Goal: Check status

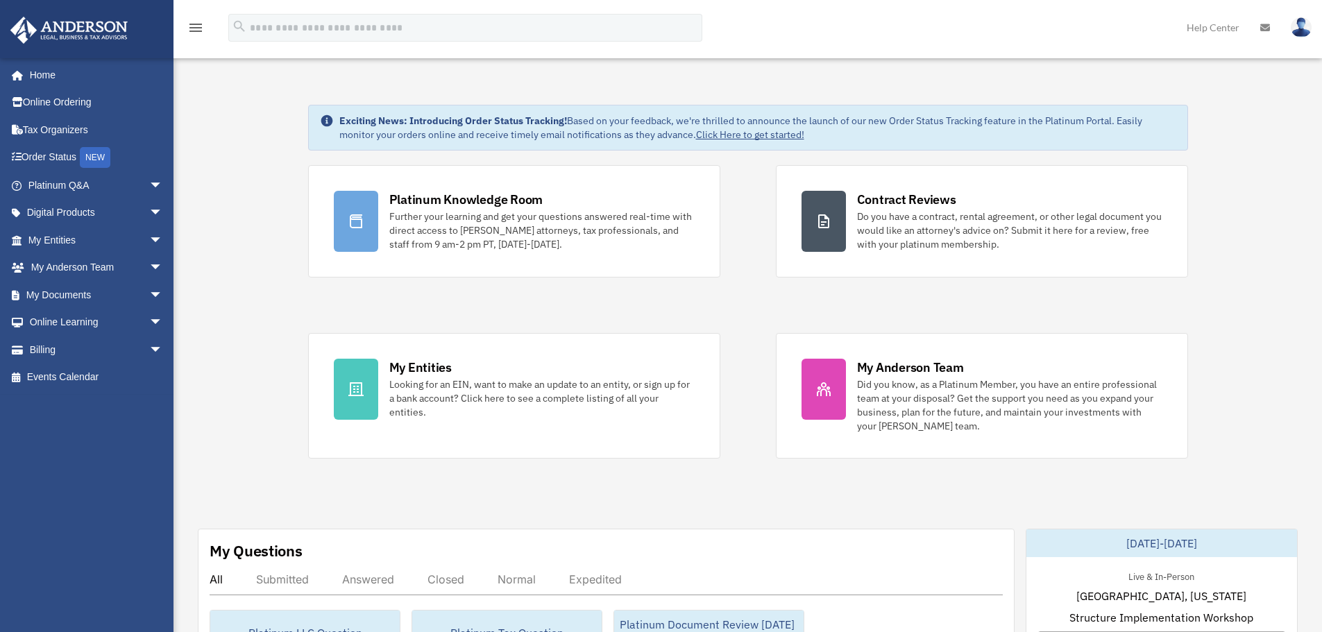
scroll to position [201, 0]
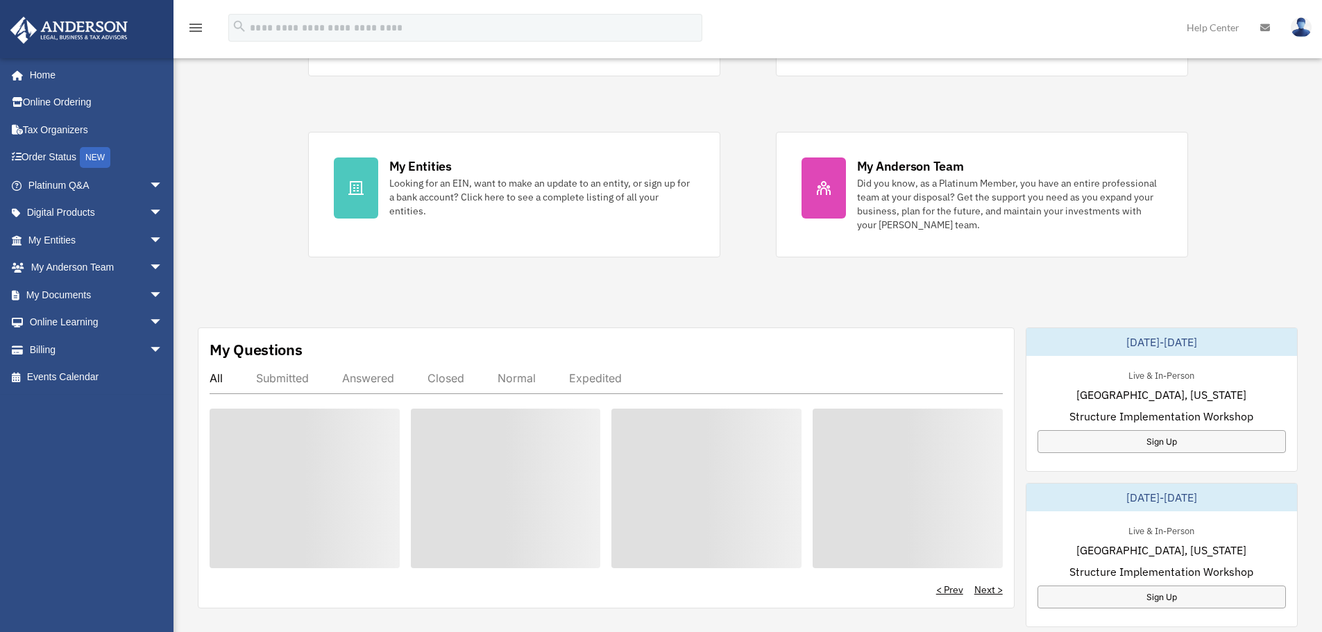
scroll to position [201, 0]
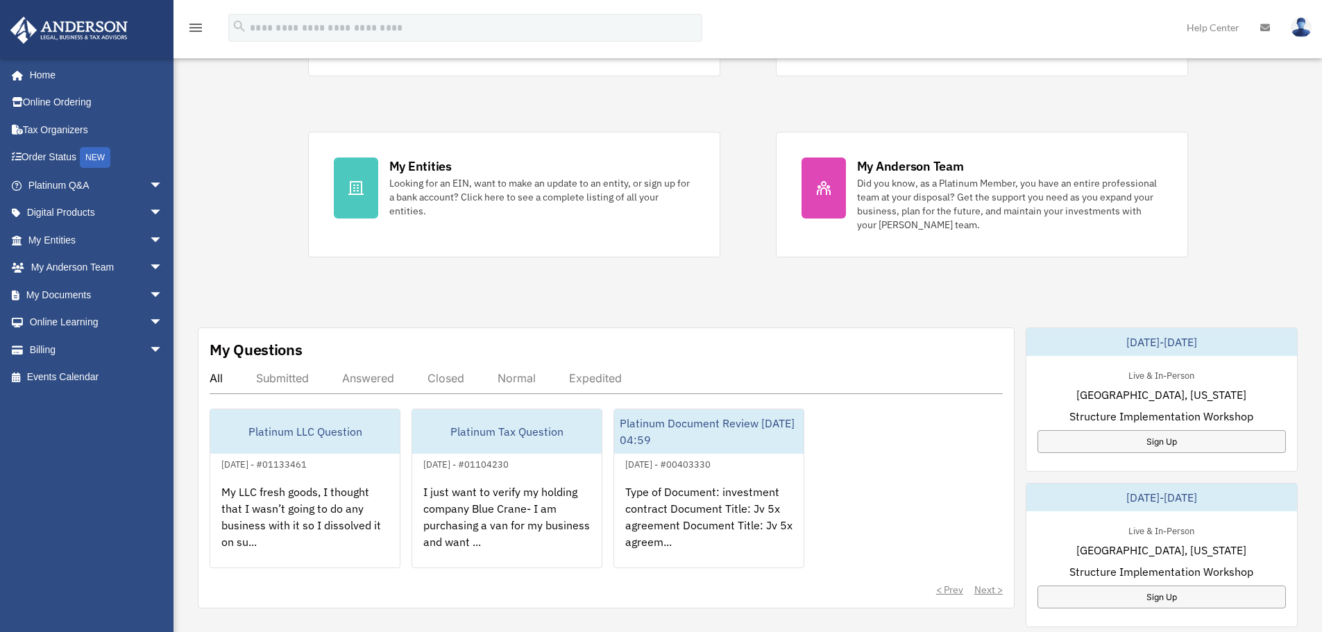
click at [363, 380] on div "Answered" at bounding box center [368, 378] width 52 height 14
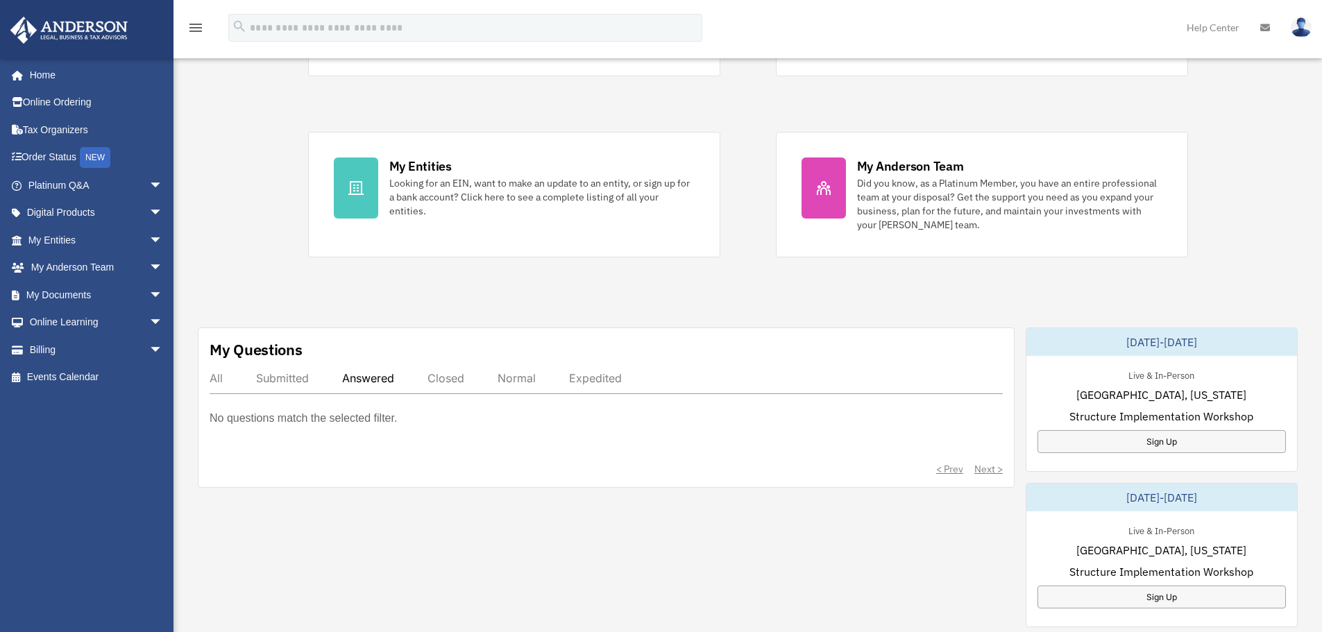
click at [284, 379] on div "Submitted" at bounding box center [282, 378] width 53 height 14
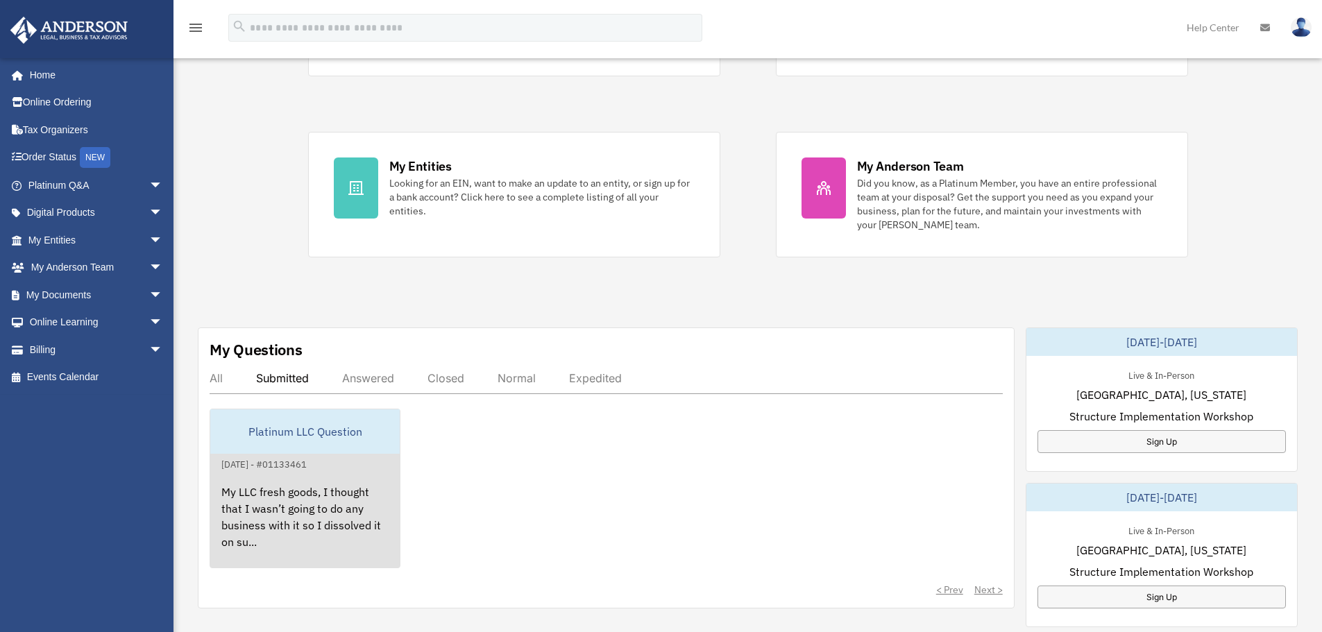
click at [281, 504] on div "My LLC fresh goods, I thought that I wasn’t going to do any business with it so…" at bounding box center [305, 527] width 190 height 108
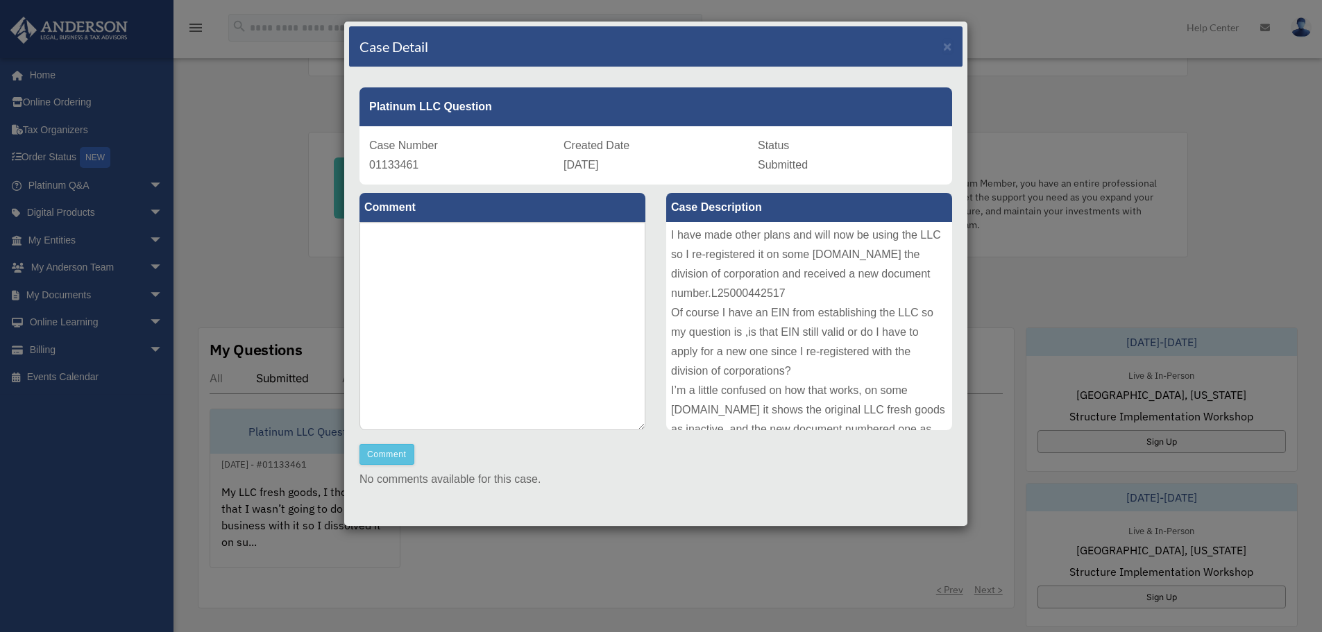
scroll to position [0, 0]
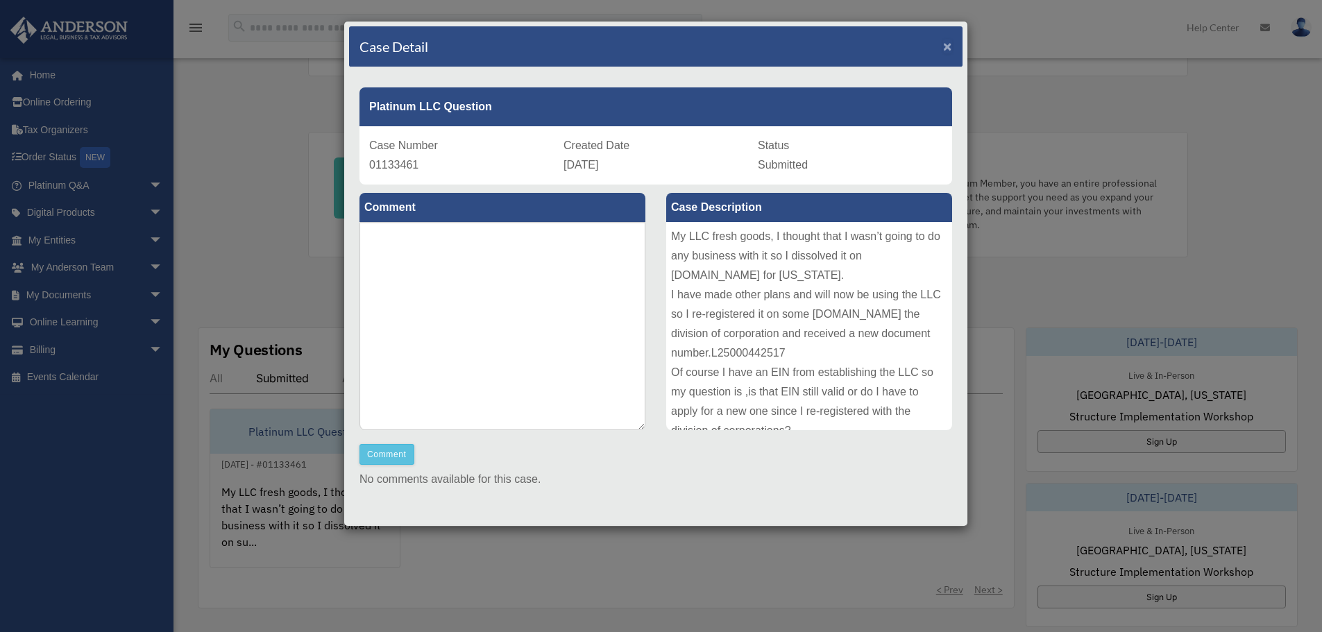
click at [943, 47] on span "×" at bounding box center [947, 46] width 9 height 16
